Goal: Navigation & Orientation: Find specific page/section

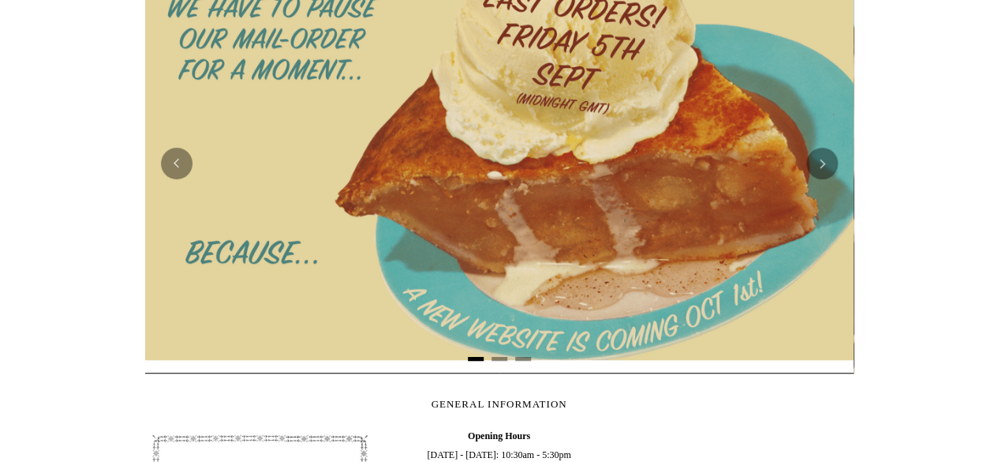
scroll to position [342, 0]
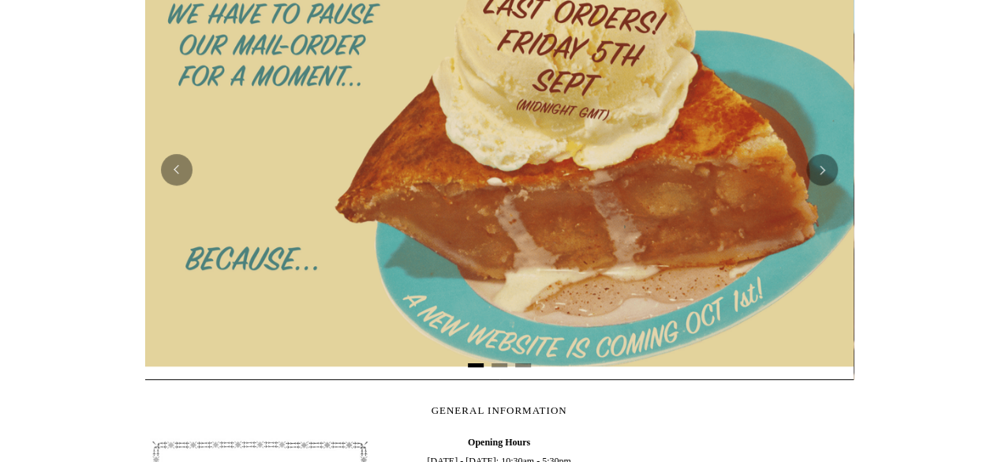
click at [649, 219] on img at bounding box center [499, 169] width 709 height 395
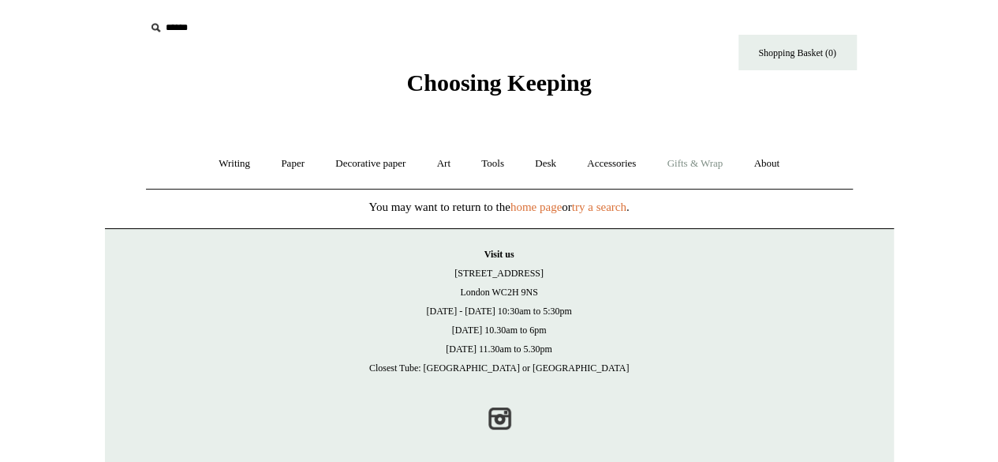
click at [698, 155] on link "Gifts & Wrap +" at bounding box center [695, 164] width 84 height 42
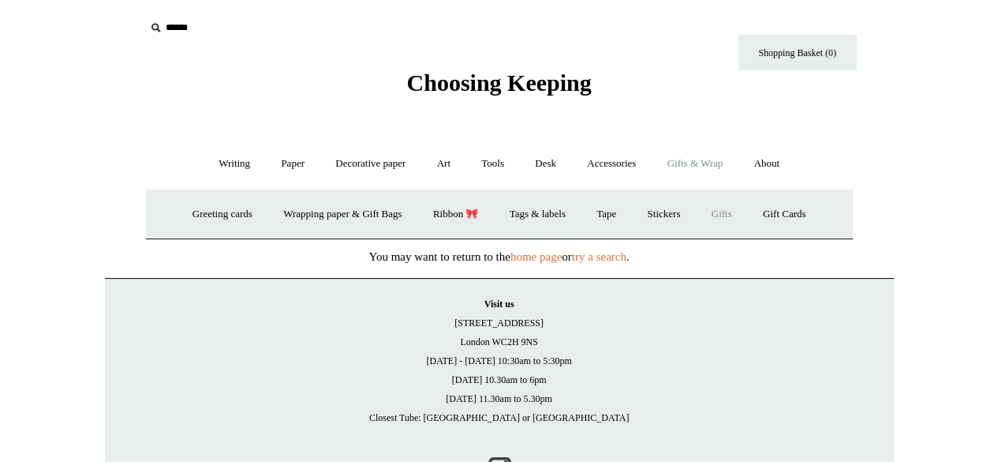
click at [727, 211] on link "Gifts +" at bounding box center [722, 214] width 49 height 42
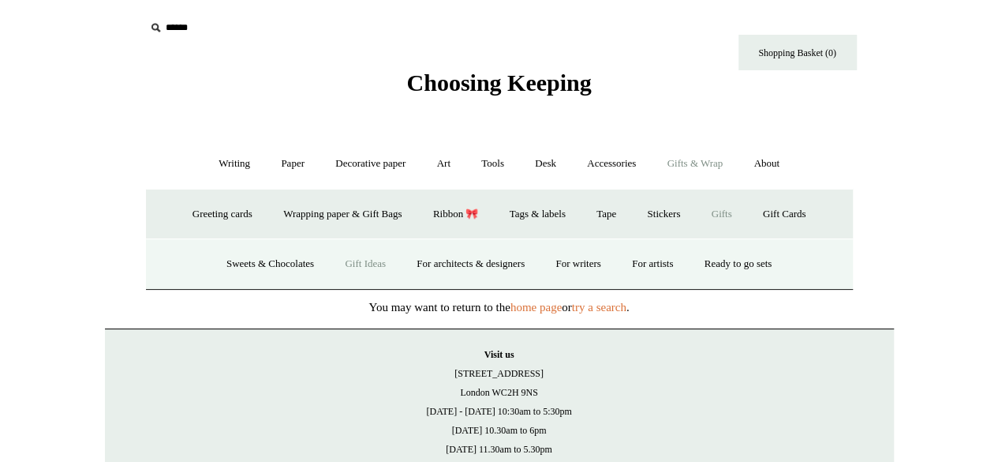
click at [338, 264] on link "Gift Ideas" at bounding box center [365, 264] width 69 height 42
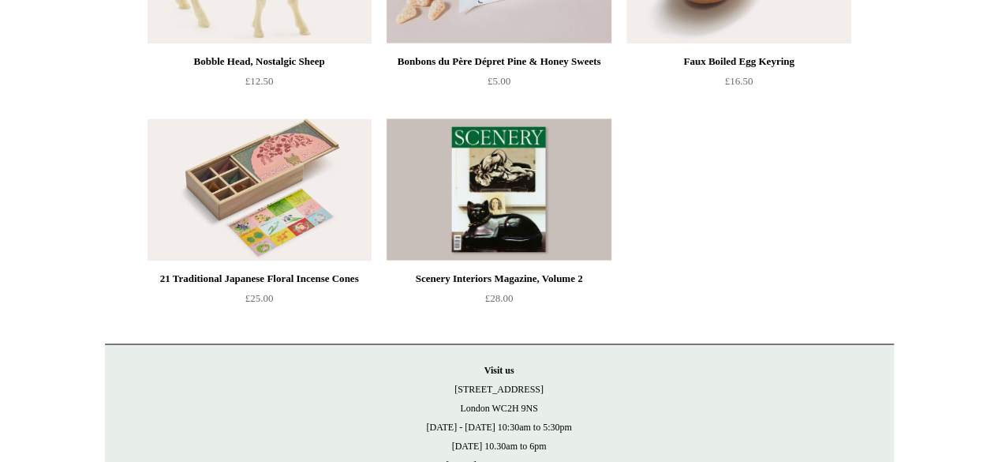
scroll to position [1184, 0]
